Goal: Task Accomplishment & Management: Manage account settings

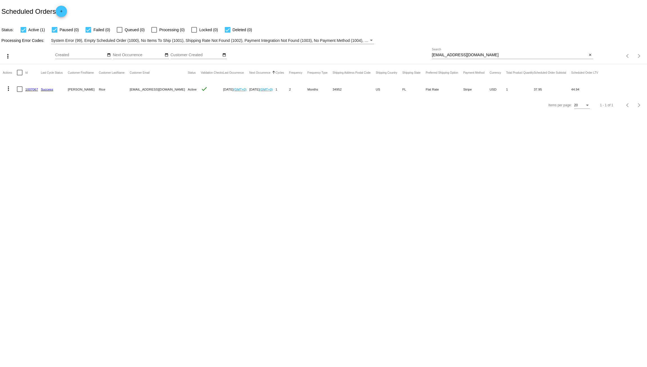
drag, startPoint x: 472, startPoint y: 55, endPoint x: 356, endPoint y: 57, distance: 116.2
click at [361, 57] on div "more_vert Aug Jan Feb Mar Apr 1" at bounding box center [323, 54] width 647 height 20
paste input "[EMAIL_ADDRESS][DOMAIN_NAME]"
type input "[EMAIL_ADDRESS][DOMAIN_NAME]"
click at [31, 91] on link "951034" at bounding box center [30, 90] width 11 height 4
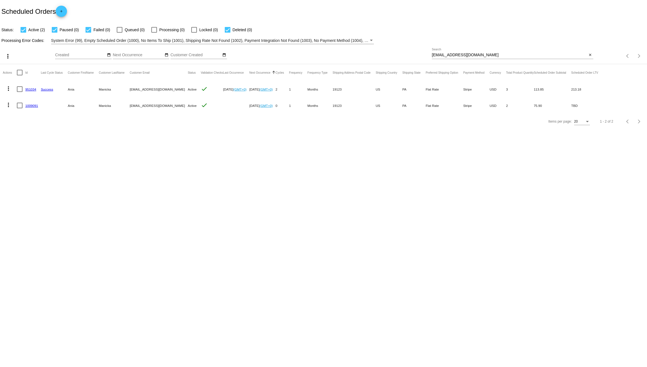
click at [35, 106] on link "1009091" at bounding box center [31, 106] width 13 height 4
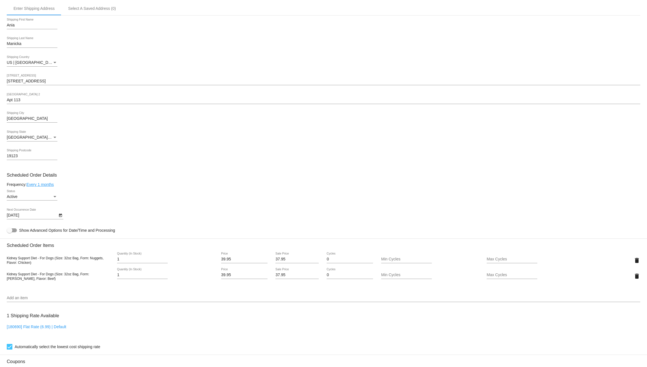
scroll to position [30, 0]
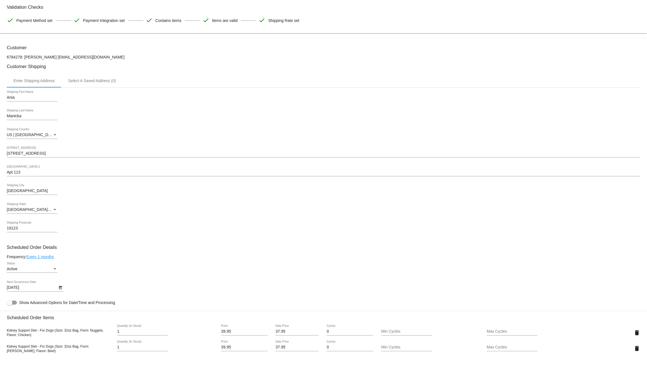
click at [48, 259] on link "Every 1 months" at bounding box center [39, 257] width 27 height 5
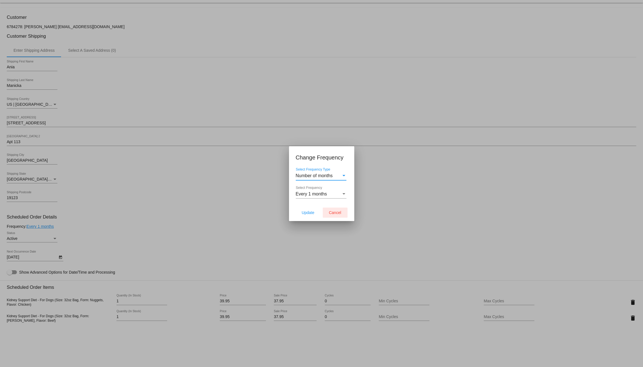
click at [333, 215] on span "Cancel" at bounding box center [335, 212] width 12 height 5
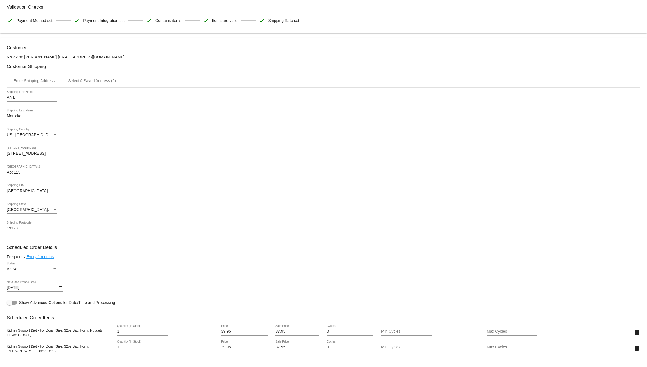
click at [45, 258] on link "Every 1 months" at bounding box center [39, 257] width 27 height 5
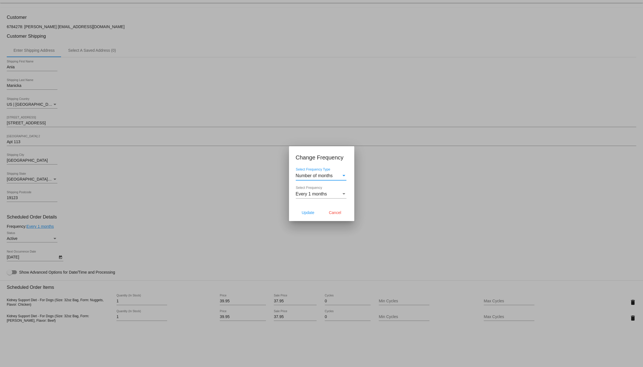
click at [343, 196] on div "Select Frequency" at bounding box center [343, 194] width 5 height 5
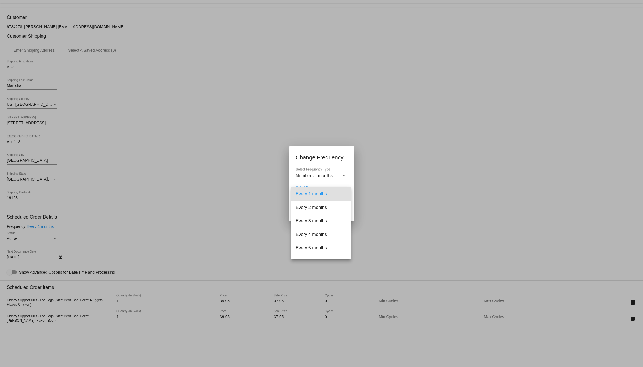
click at [396, 179] on div at bounding box center [321, 183] width 643 height 367
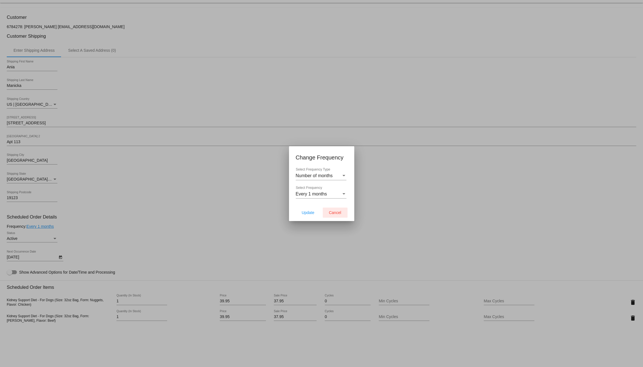
click at [334, 212] on span "Cancel" at bounding box center [335, 212] width 12 height 5
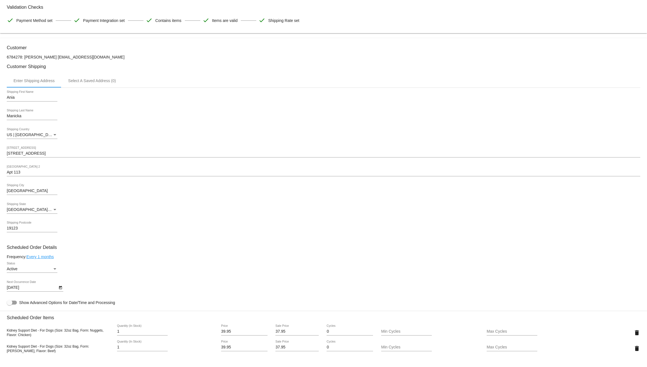
click at [221, 219] on div "[GEOGRAPHIC_DATA] | [US_STATE] Shipping State" at bounding box center [324, 211] width 634 height 16
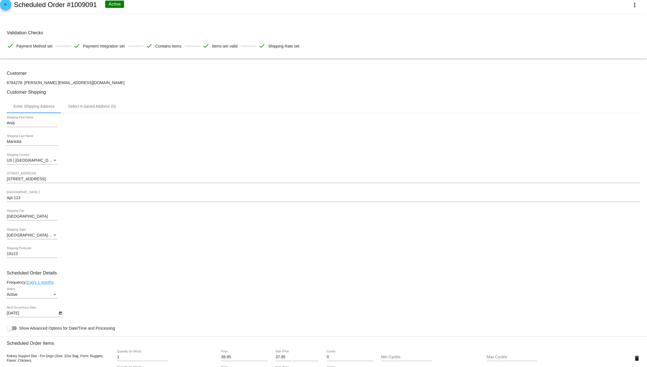
scroll to position [0, 0]
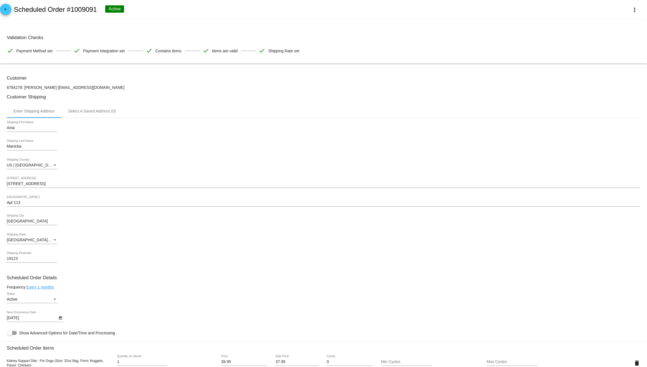
click at [43, 290] on link "Every 1 months" at bounding box center [39, 287] width 27 height 5
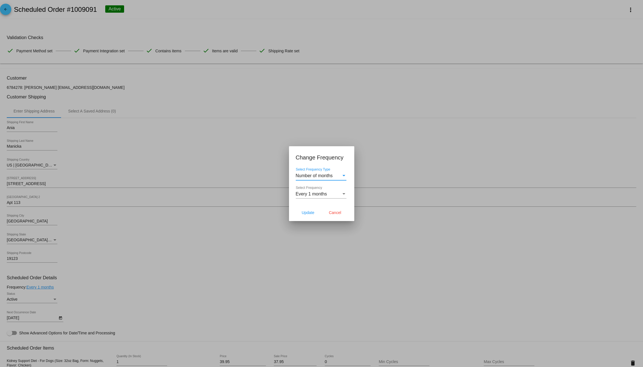
click at [344, 196] on div "Select Frequency" at bounding box center [343, 194] width 5 height 5
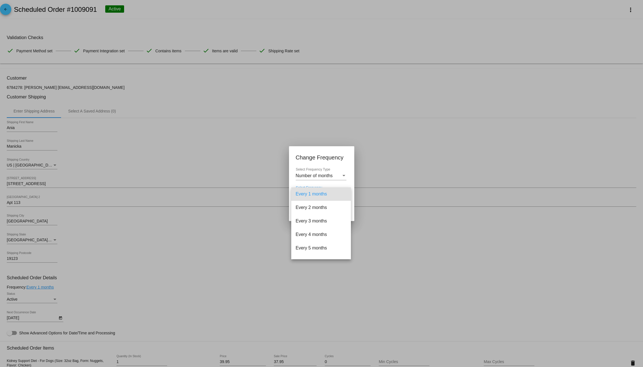
click at [341, 174] on div at bounding box center [321, 183] width 643 height 367
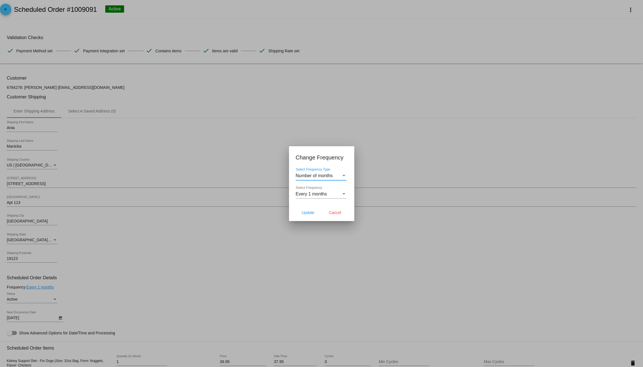
click at [344, 175] on div "Select Frequency Type" at bounding box center [343, 175] width 3 height 1
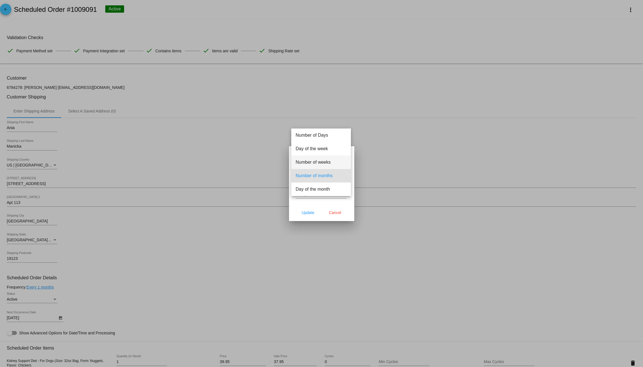
click at [327, 165] on span "Number of weeks" at bounding box center [321, 163] width 51 height 14
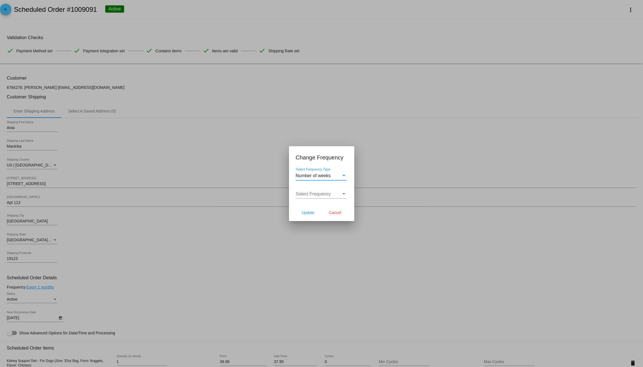
click at [340, 192] on div "Select Frequency Select Frequency" at bounding box center [321, 192] width 51 height 13
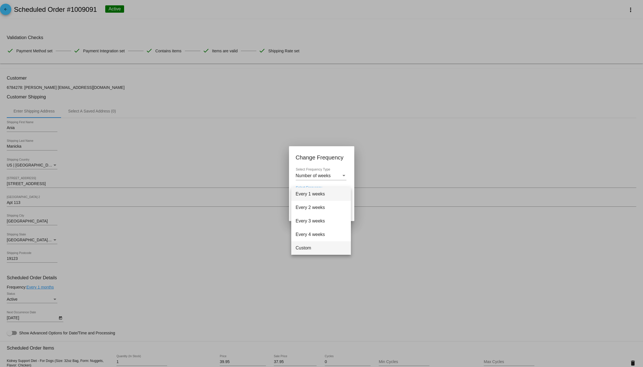
click at [310, 245] on span "Custom" at bounding box center [321, 248] width 51 height 14
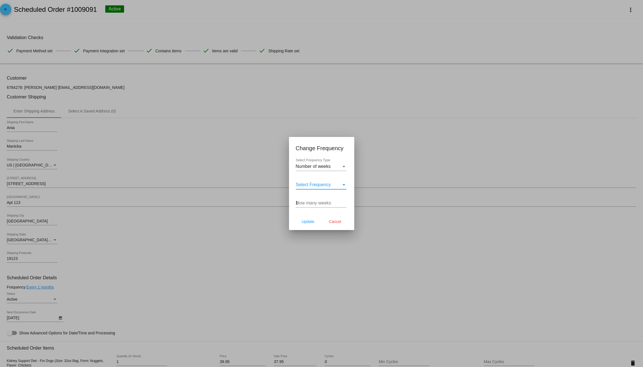
click at [344, 203] on input "1" at bounding box center [321, 203] width 51 height 5
click at [344, 203] on input "2" at bounding box center [321, 203] width 51 height 5
click at [344, 203] on input "3" at bounding box center [321, 203] width 51 height 5
click at [344, 203] on input "4" at bounding box center [321, 203] width 51 height 5
click at [344, 202] on input "5" at bounding box center [321, 203] width 51 height 5
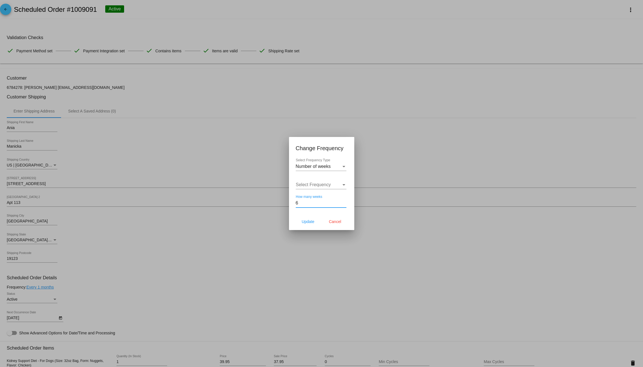
type input "6"
click at [344, 202] on input "6" at bounding box center [321, 203] width 51 height 5
click at [306, 222] on span "Update" at bounding box center [308, 221] width 13 height 5
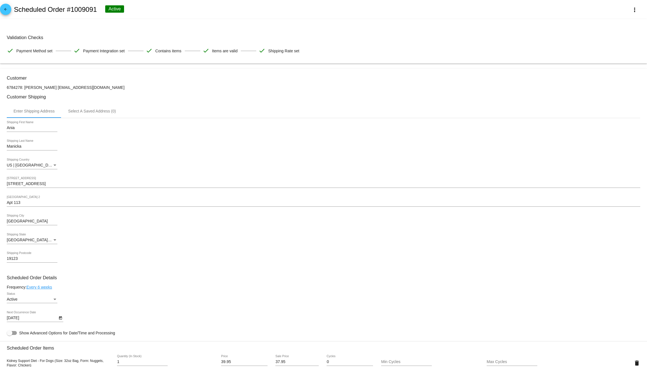
type input "[DATE]"
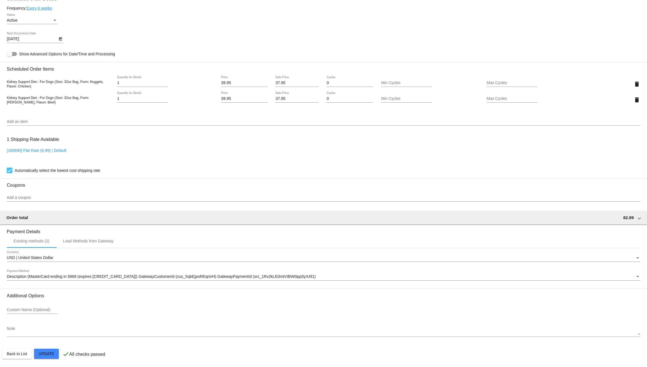
scroll to position [284, 0]
click at [47, 353] on mat-card "Customer 6784278: [PERSON_NAME] [EMAIL_ADDRESS][DOMAIN_NAME] Customer Shipping …" at bounding box center [323, 78] width 647 height 579
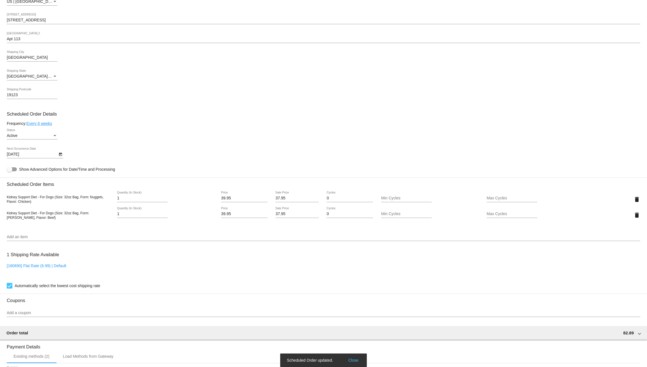
scroll to position [162, 0]
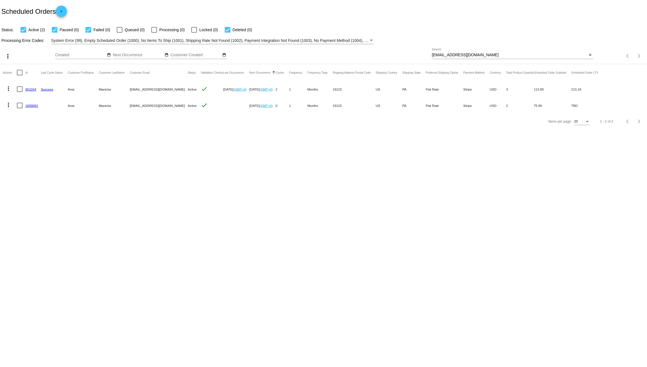
drag, startPoint x: 162, startPoint y: 163, endPoint x: 131, endPoint y: 154, distance: 32.7
click at [161, 163] on body "Scheduled Orders add Status: Active (2) Paused (0) Failed (0) Queued (0) Proces…" at bounding box center [323, 183] width 647 height 367
click at [9, 88] on mat-icon "more_vert" at bounding box center [8, 88] width 7 height 7
click at [33, 154] on button "delete Delete" at bounding box center [31, 156] width 56 height 14
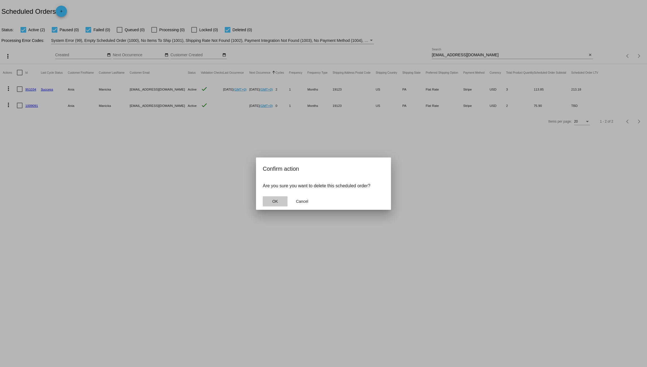
click at [279, 202] on button "OK" at bounding box center [275, 201] width 25 height 10
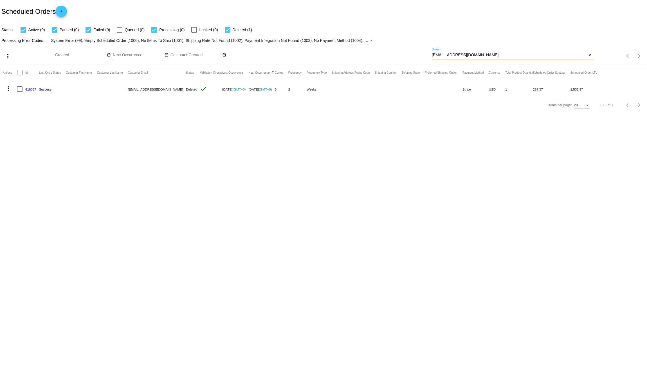
drag, startPoint x: 485, startPoint y: 54, endPoint x: 346, endPoint y: 51, distance: 138.8
click at [357, 53] on div "more_vert Aug Jan Feb Mar Apr 1" at bounding box center [323, 54] width 647 height 20
paste input "viola.toniolo@g"
type input "viola.toniolo@gmail.com"
click at [29, 91] on link "935736" at bounding box center [30, 90] width 11 height 4
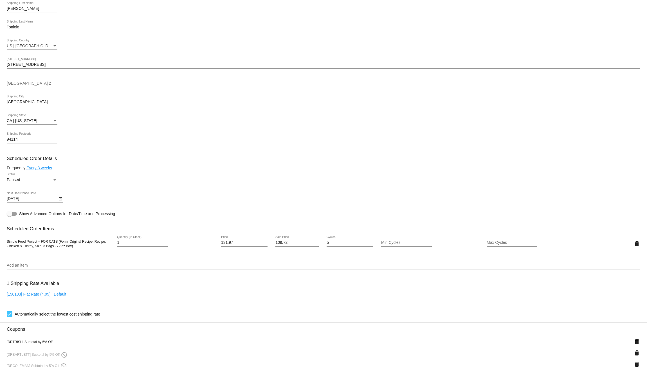
scroll to position [188, 0]
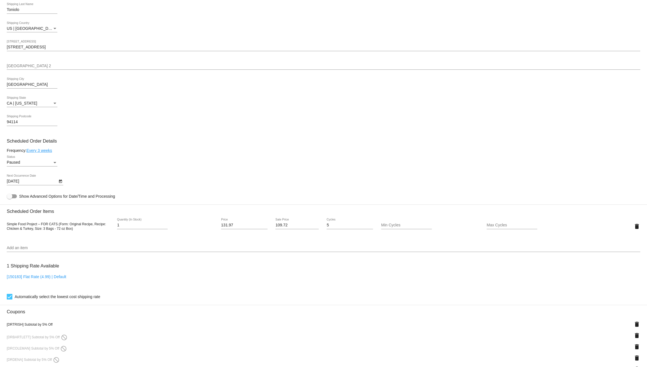
click at [59, 183] on icon "Open calendar" at bounding box center [60, 181] width 3 height 3
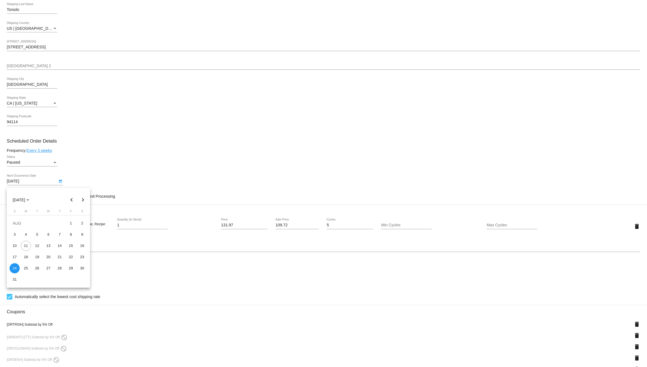
click at [81, 200] on button "Next month" at bounding box center [82, 199] width 11 height 11
click at [71, 200] on button "Previous month" at bounding box center [71, 199] width 11 height 11
click at [84, 200] on button "Next month" at bounding box center [82, 199] width 11 height 11
click at [28, 245] on div "8" at bounding box center [26, 246] width 10 height 10
type input "9/8/2025"
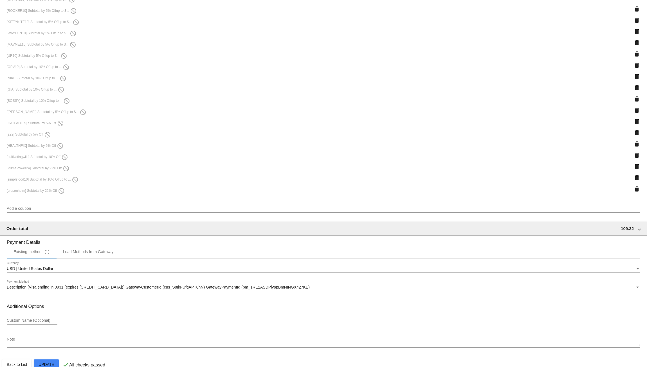
scroll to position [1487, 0]
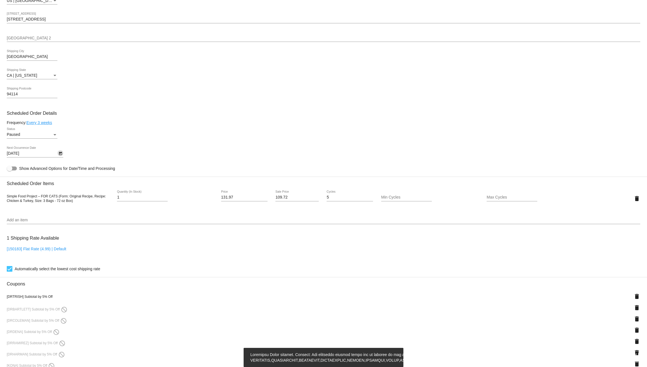
scroll to position [216, 0]
